Goal: Information Seeking & Learning: Learn about a topic

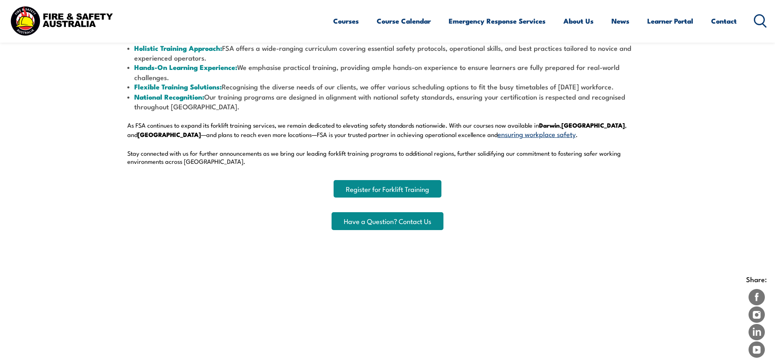
scroll to position [366, 0]
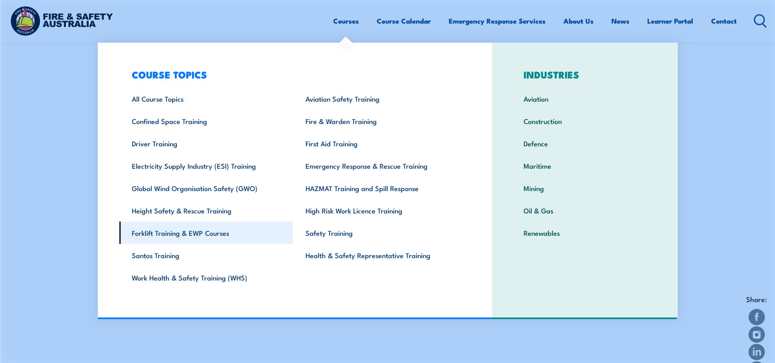
click at [218, 237] on link "Forklift Training & EWP Courses" at bounding box center [206, 233] width 174 height 22
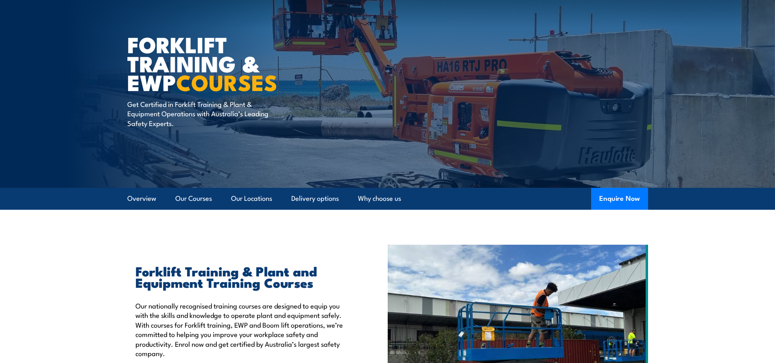
scroll to position [41, 0]
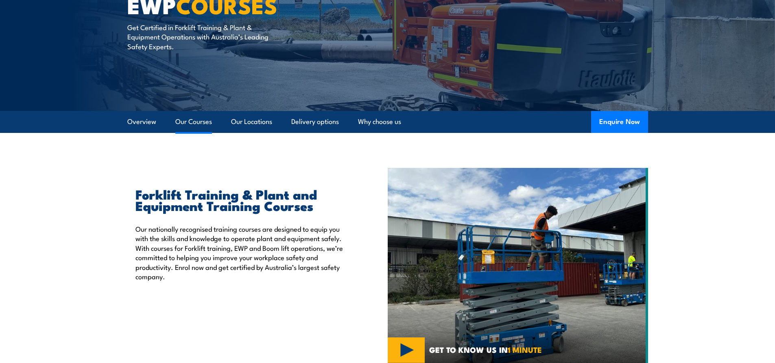
click at [190, 128] on link "Our Courses" at bounding box center [193, 122] width 37 height 22
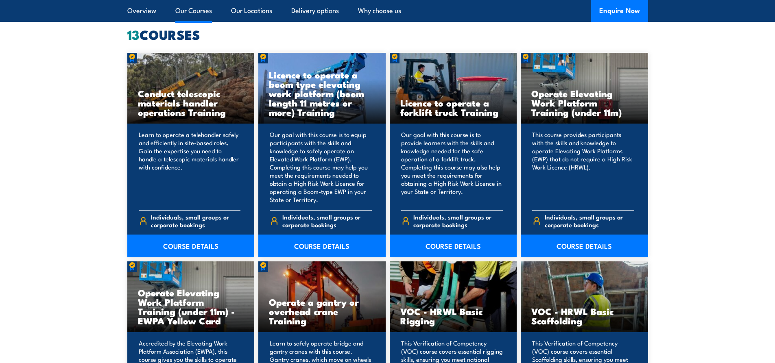
scroll to position [658, 0]
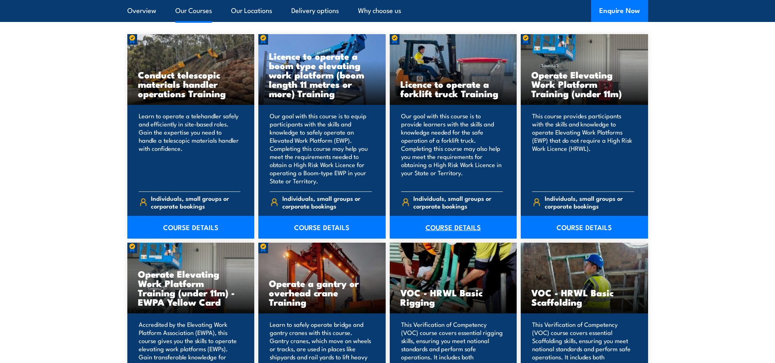
click at [452, 231] on link "COURSE DETAILS" at bounding box center [453, 227] width 127 height 23
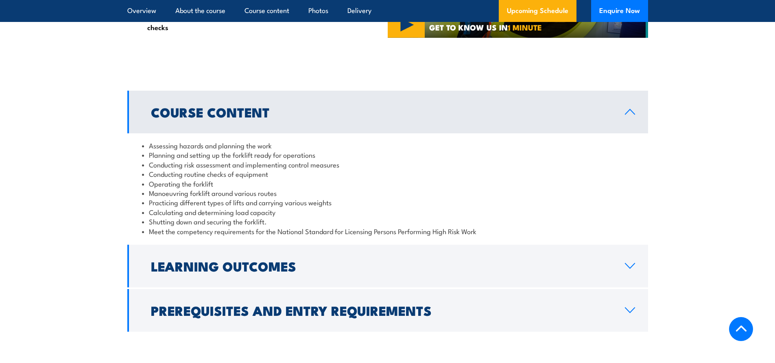
scroll to position [651, 0]
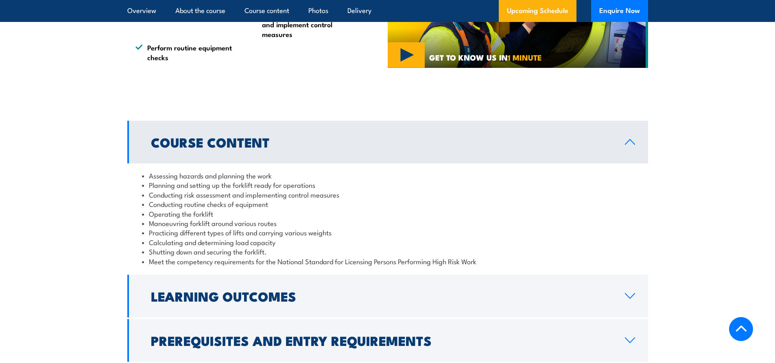
click at [630, 146] on link "Course Content" at bounding box center [387, 142] width 521 height 43
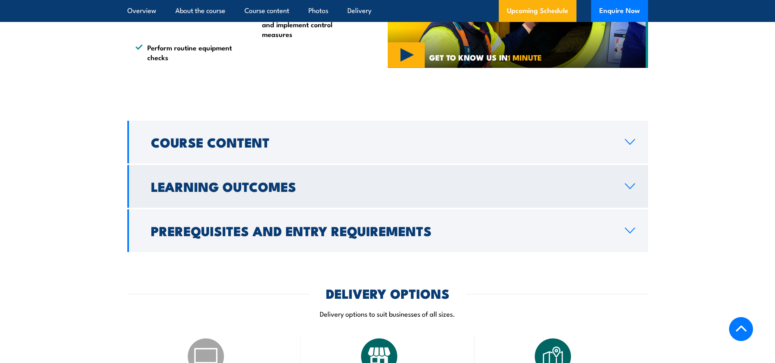
click at [631, 181] on link "Learning Outcomes" at bounding box center [387, 186] width 521 height 43
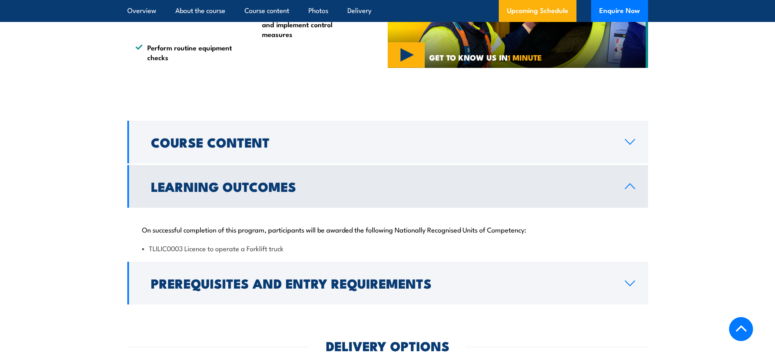
click at [631, 181] on link "Learning Outcomes" at bounding box center [387, 186] width 521 height 43
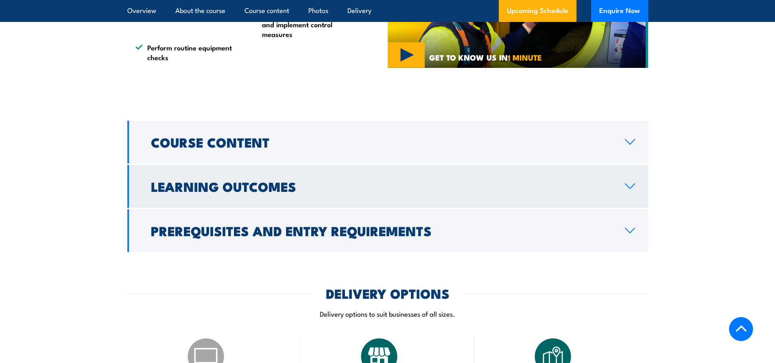
click at [623, 200] on link "Learning Outcomes" at bounding box center [387, 186] width 521 height 43
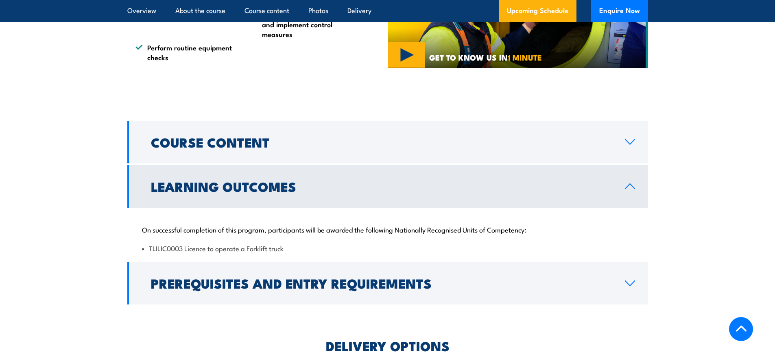
click at [625, 198] on link "Learning Outcomes" at bounding box center [387, 186] width 521 height 43
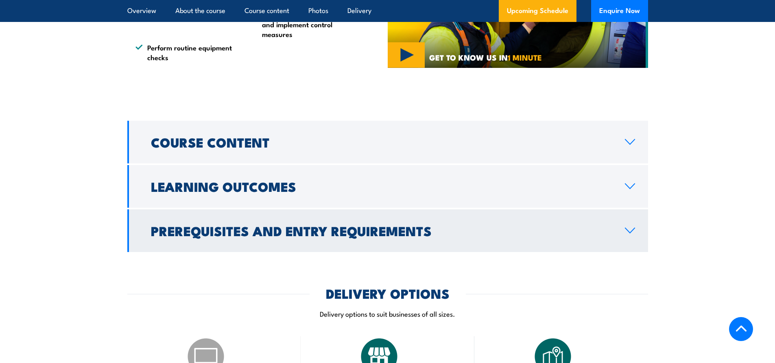
click at [630, 227] on icon at bounding box center [630, 230] width 11 height 7
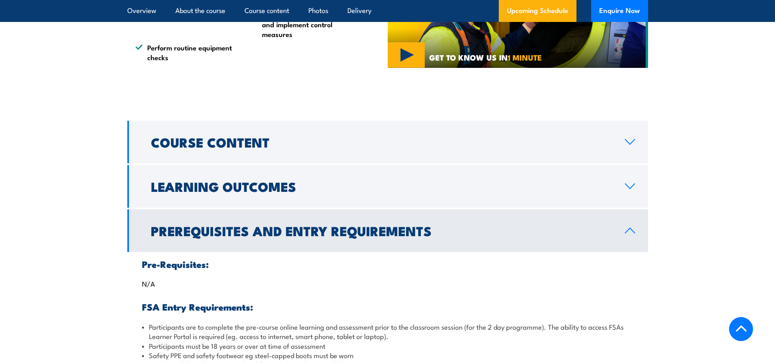
click at [630, 228] on icon at bounding box center [630, 230] width 11 height 7
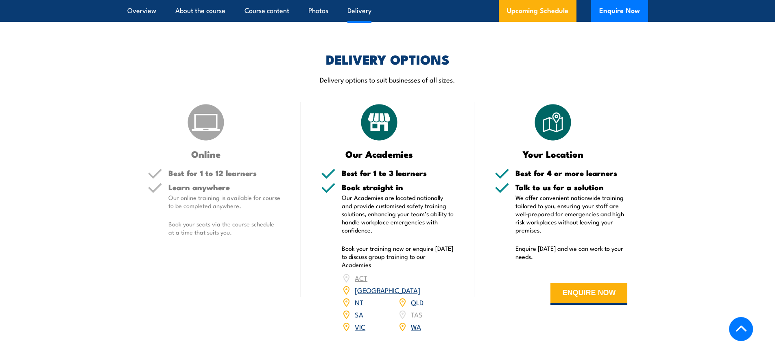
scroll to position [936, 0]
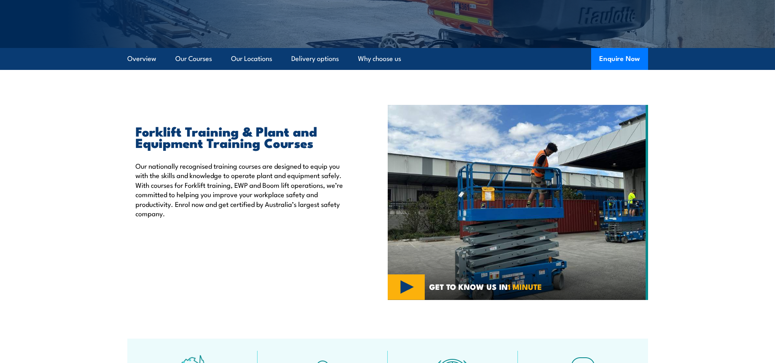
scroll to position [173, 0]
